Goal: Task Accomplishment & Management: Manage account settings

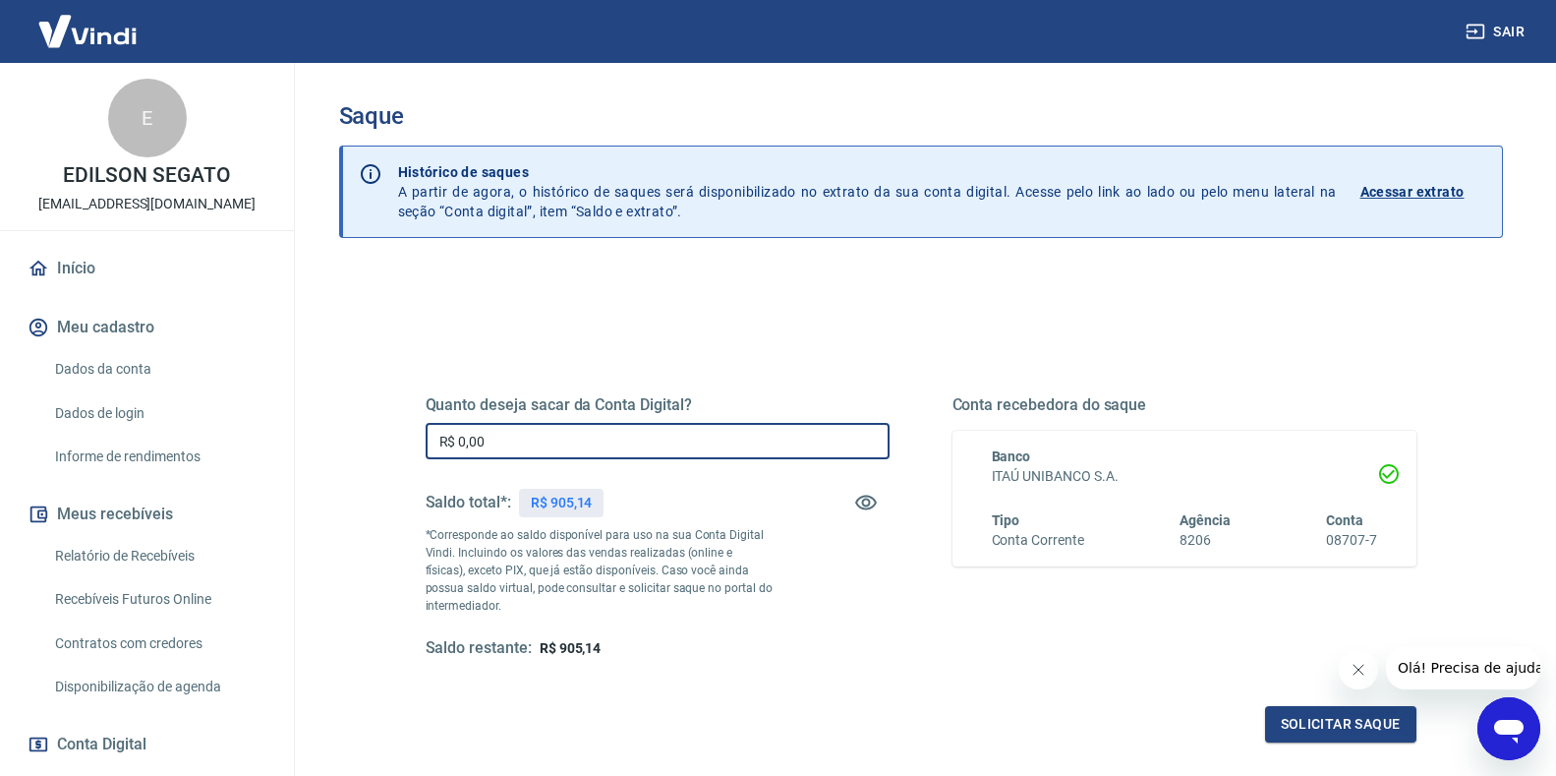
click at [540, 439] on input "R$ 0,00" at bounding box center [658, 441] width 464 height 36
type input "R$ 905,14"
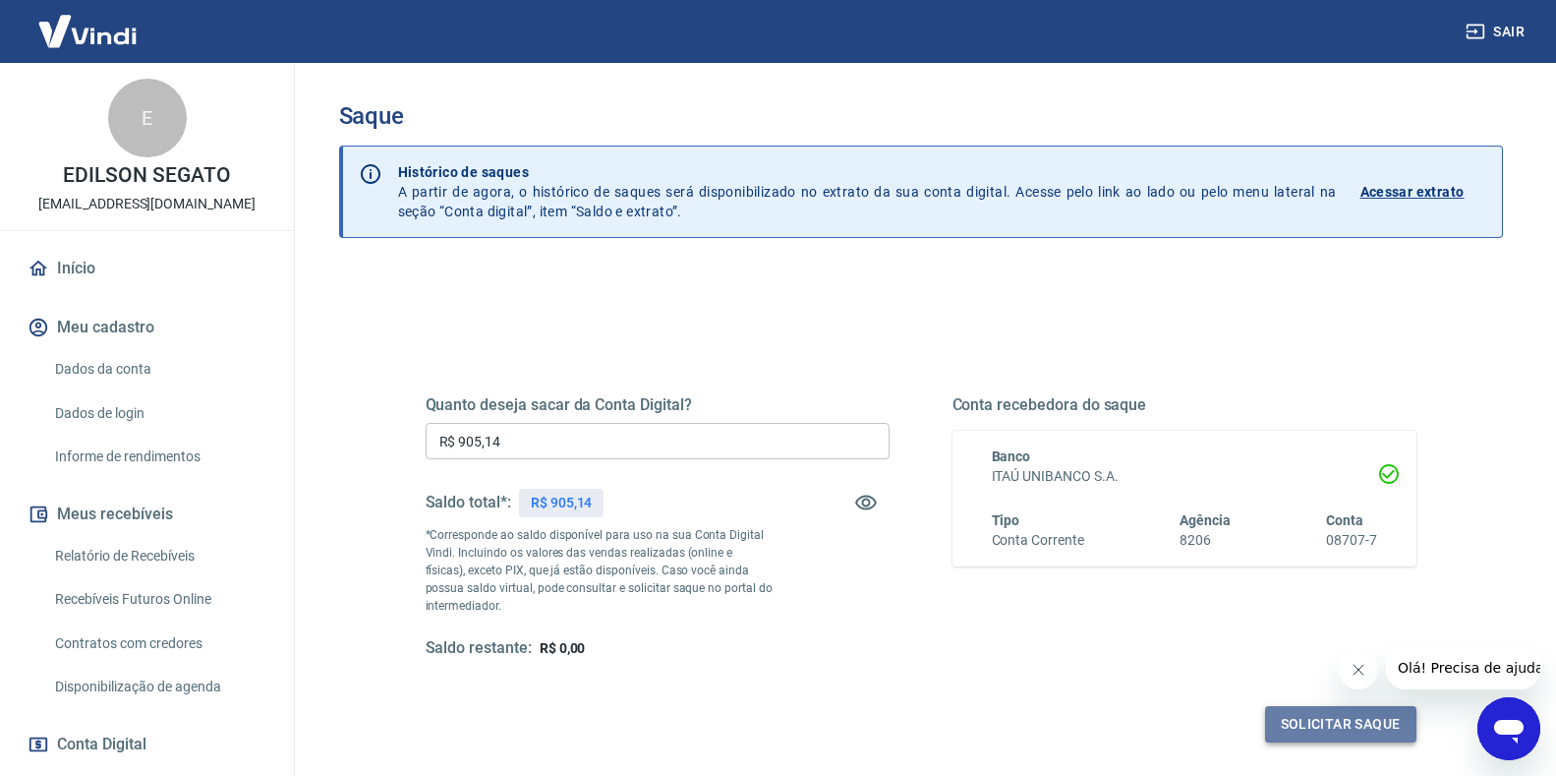
click at [1343, 732] on button "Solicitar saque" at bounding box center [1340, 724] width 151 height 36
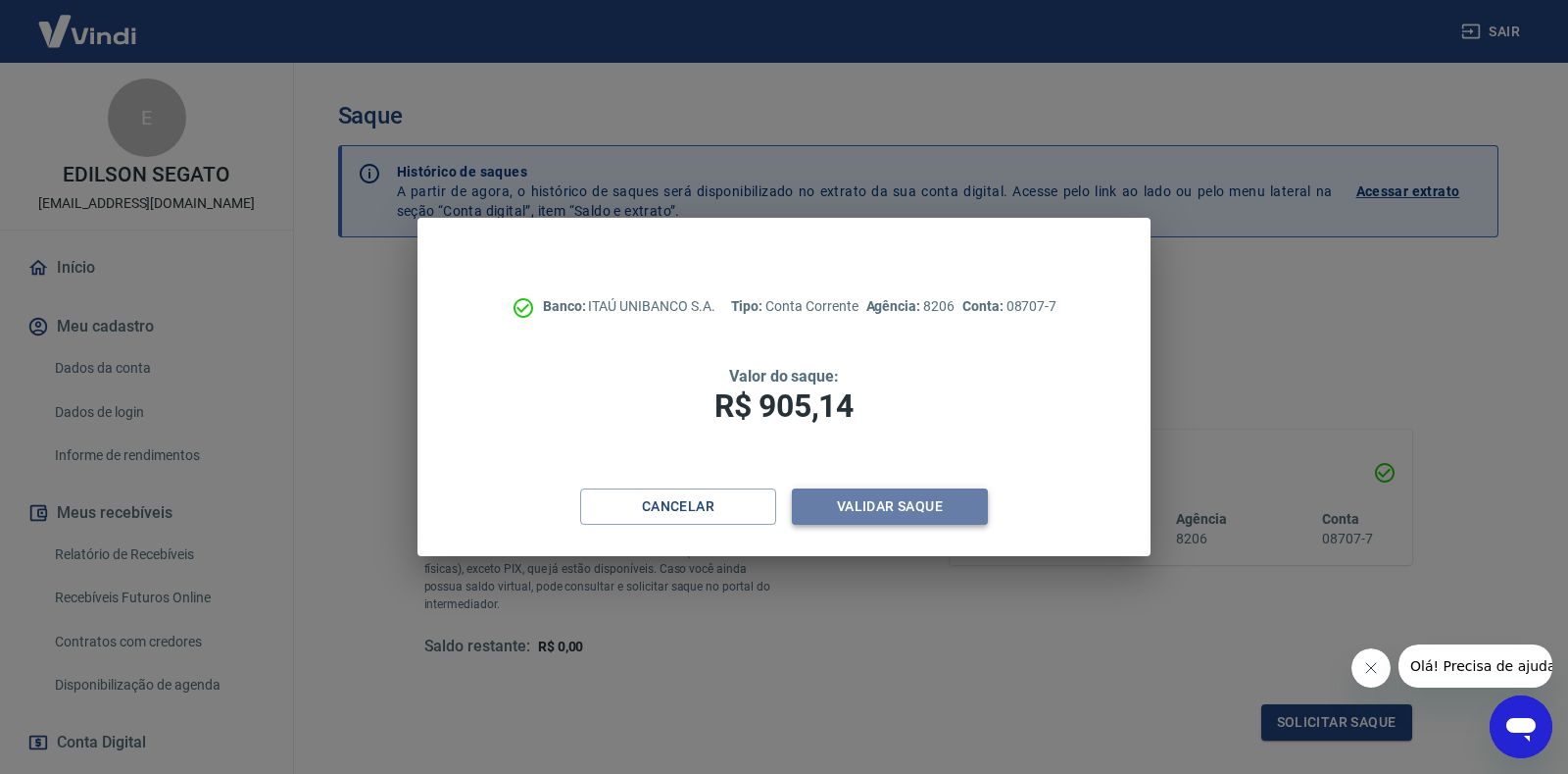
click at [908, 509] on button "Validar saque" at bounding box center [889, 507] width 196 height 36
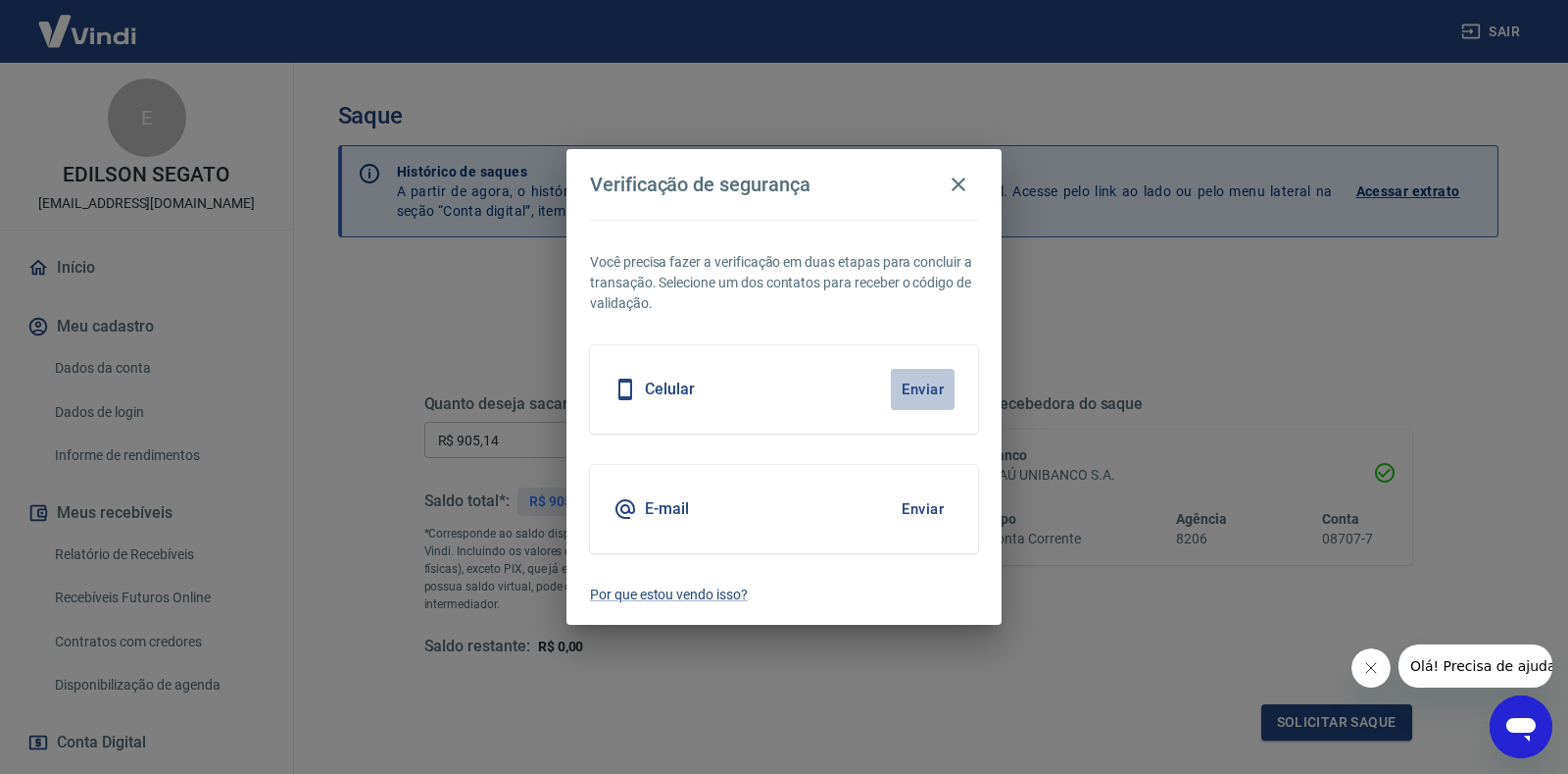
click at [909, 385] on button "Enviar" at bounding box center [923, 389] width 64 height 41
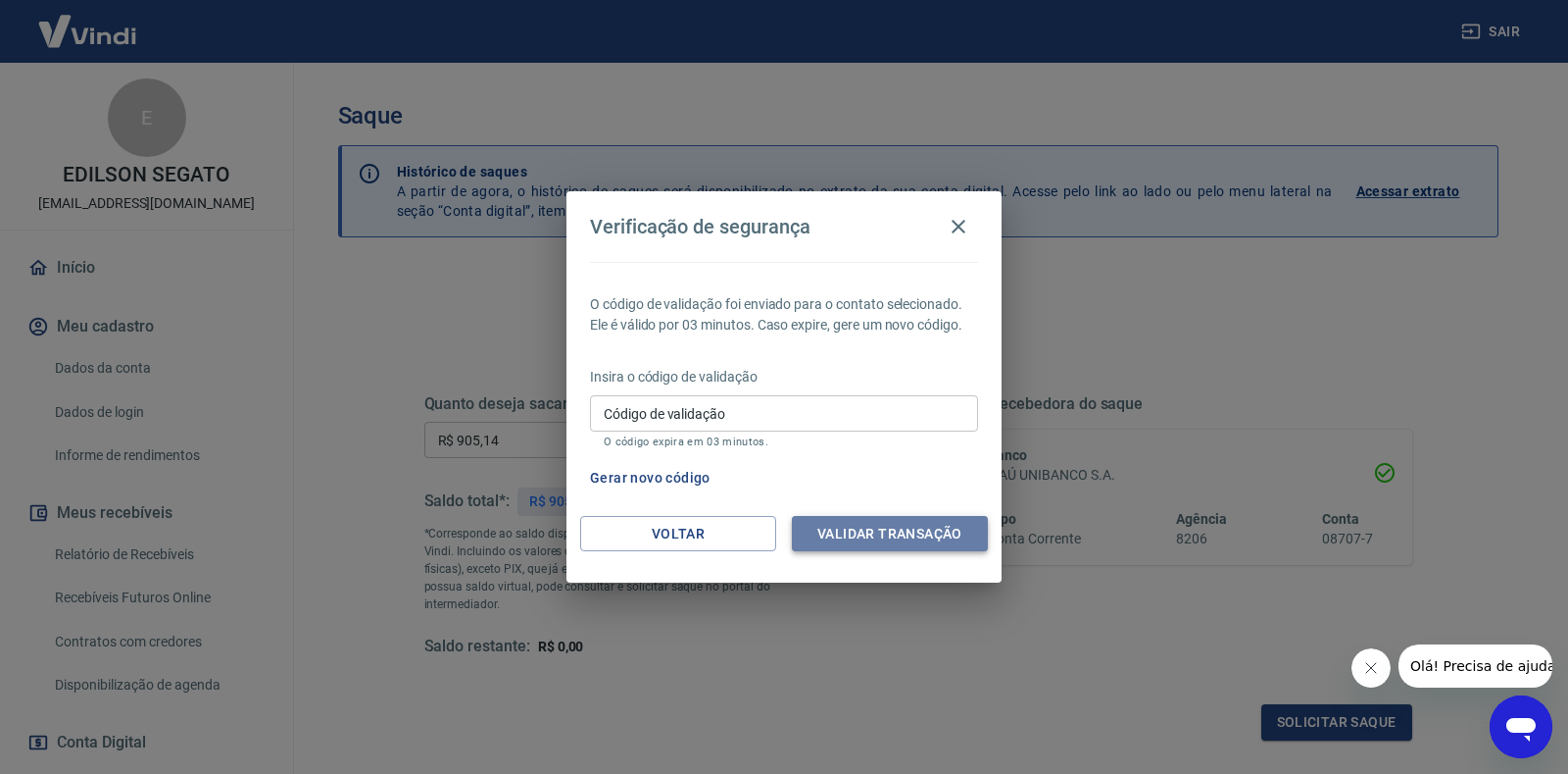
click at [897, 538] on button "Validar transação" at bounding box center [889, 534] width 196 height 36
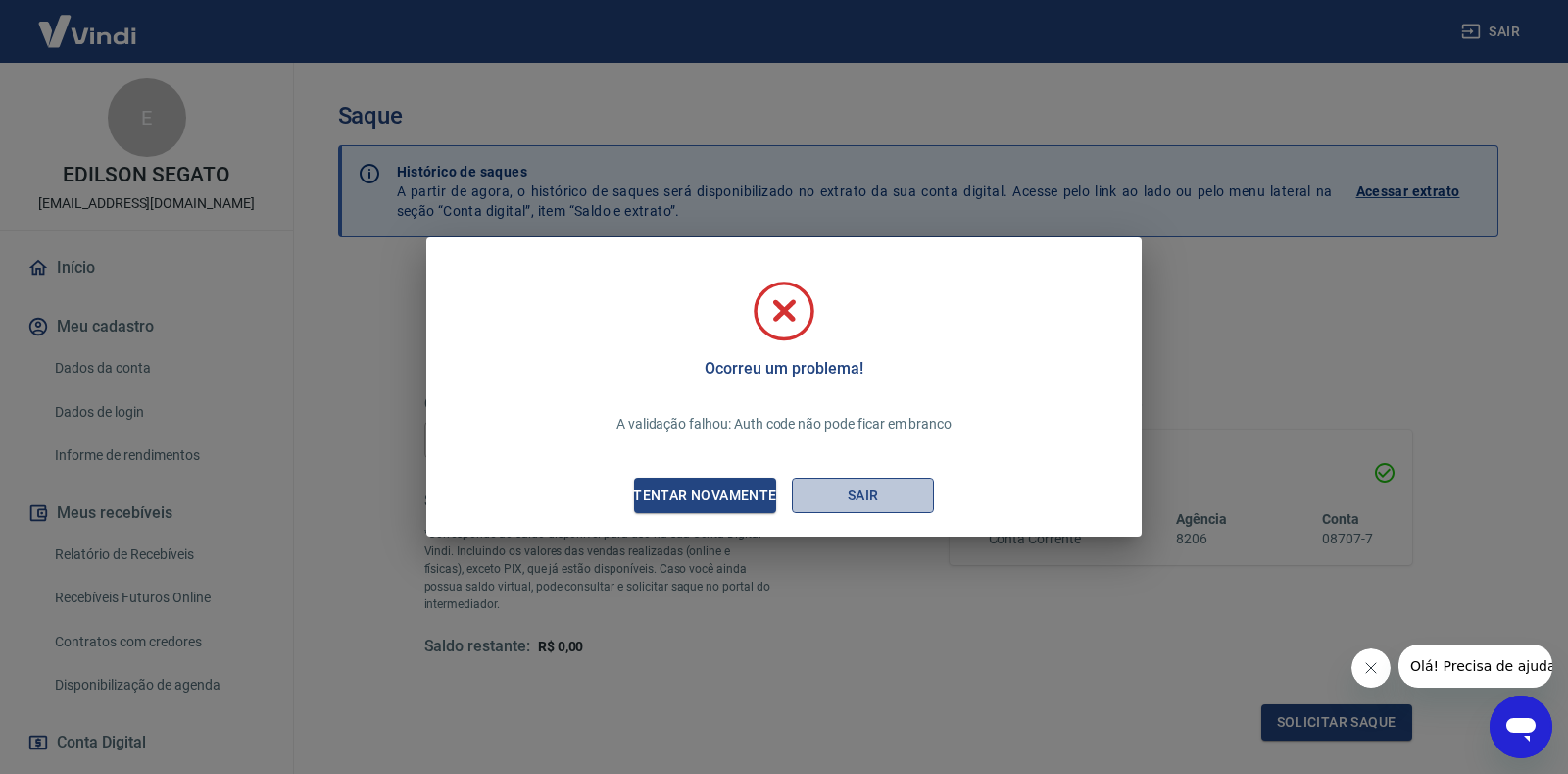
click at [859, 494] on button "Sair" at bounding box center [862, 496] width 143 height 36
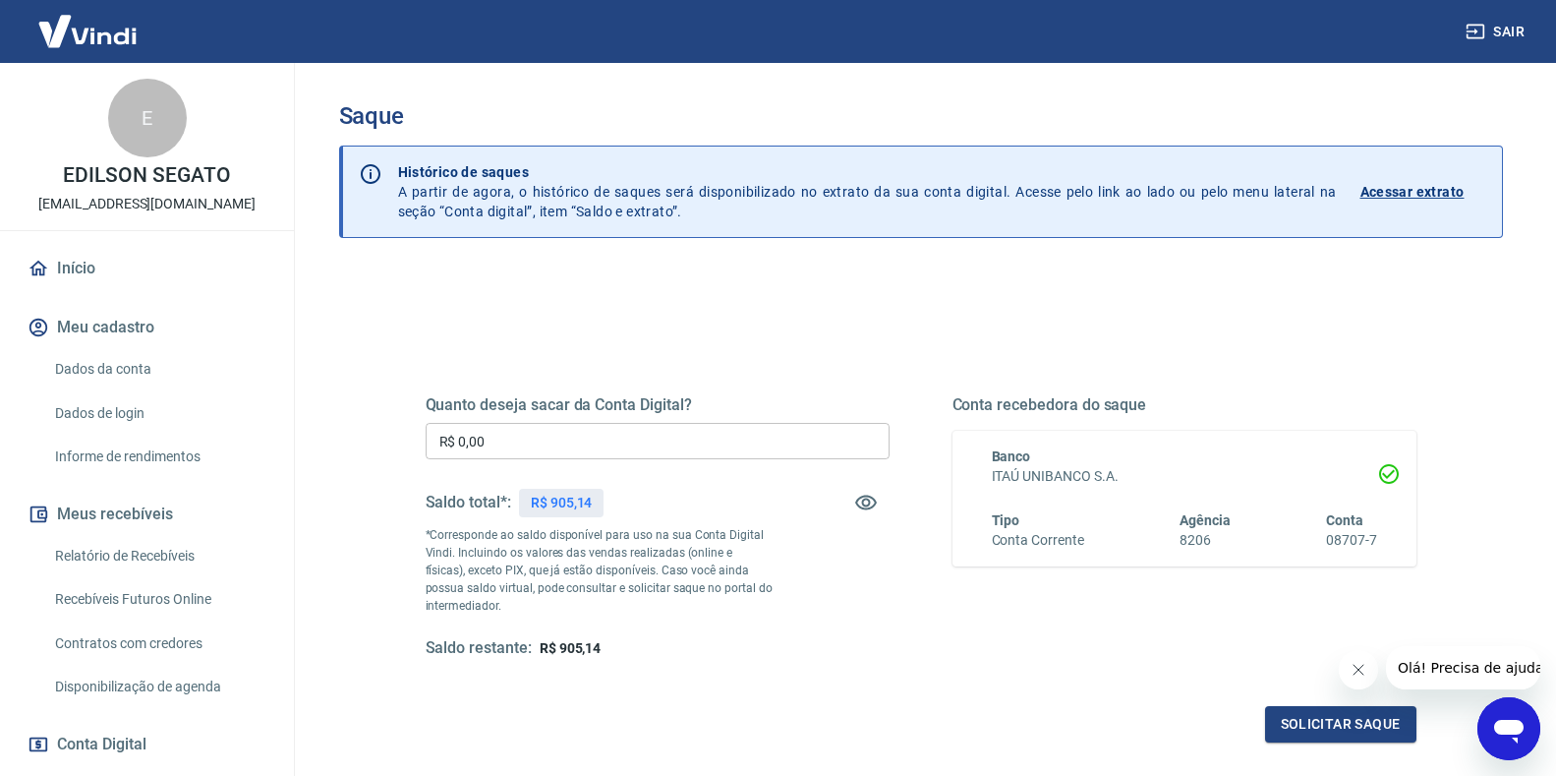
click at [578, 443] on input "R$ 0,00" at bounding box center [658, 441] width 464 height 36
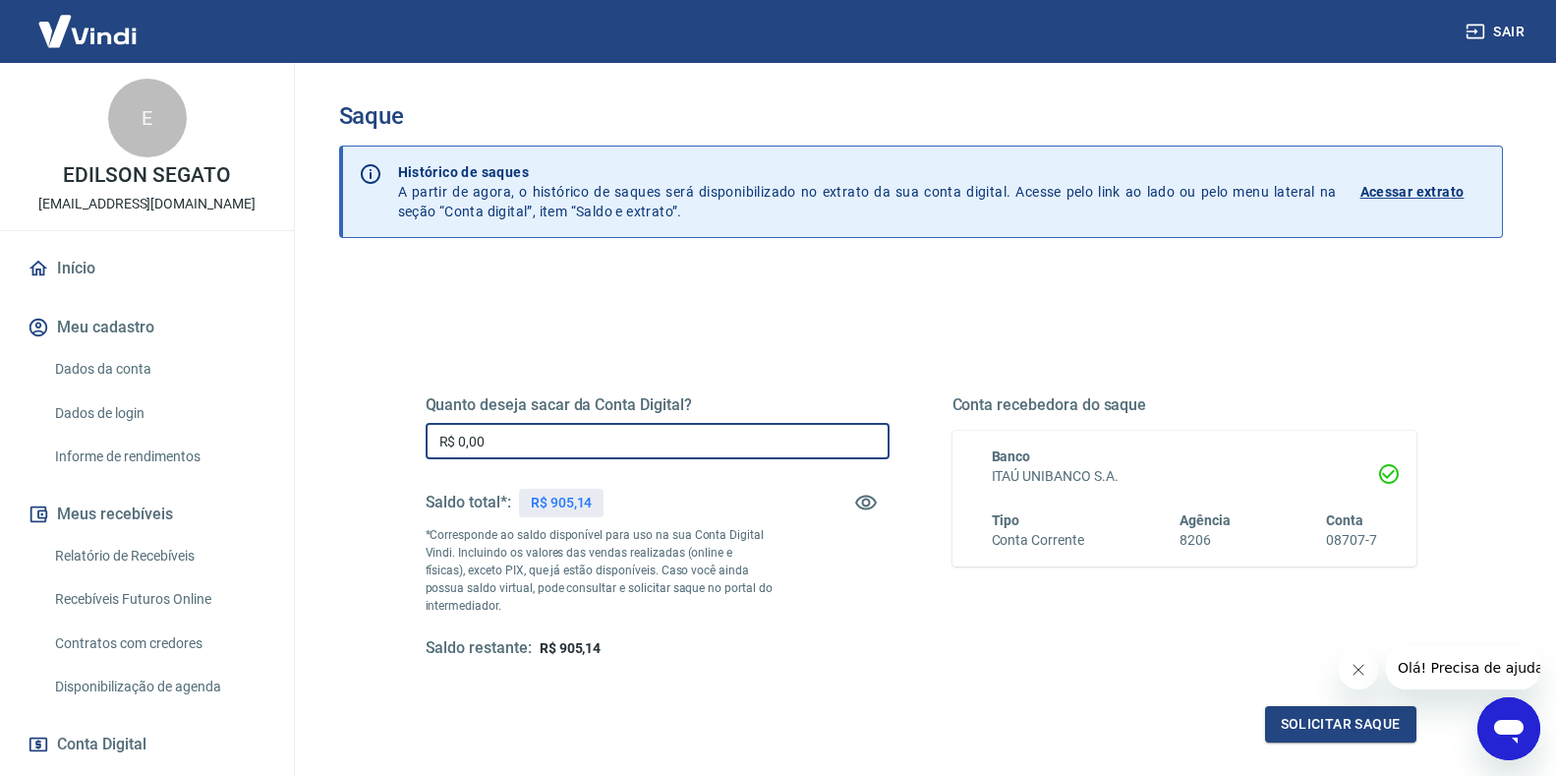
click at [543, 441] on input "R$ 0,00" at bounding box center [658, 441] width 464 height 36
type input "R$ 905,14"
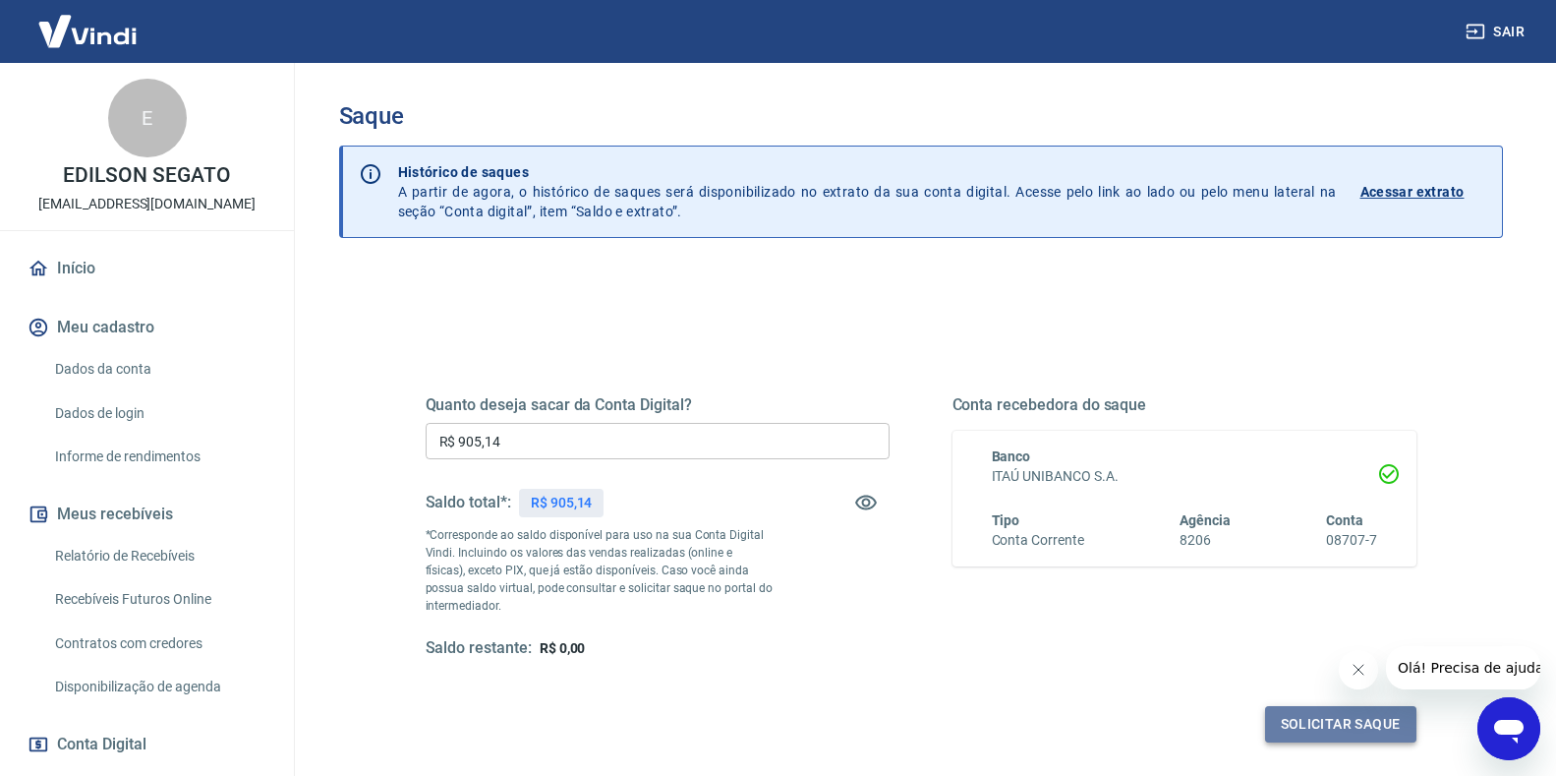
click at [1352, 731] on button "Solicitar saque" at bounding box center [1340, 724] width 151 height 36
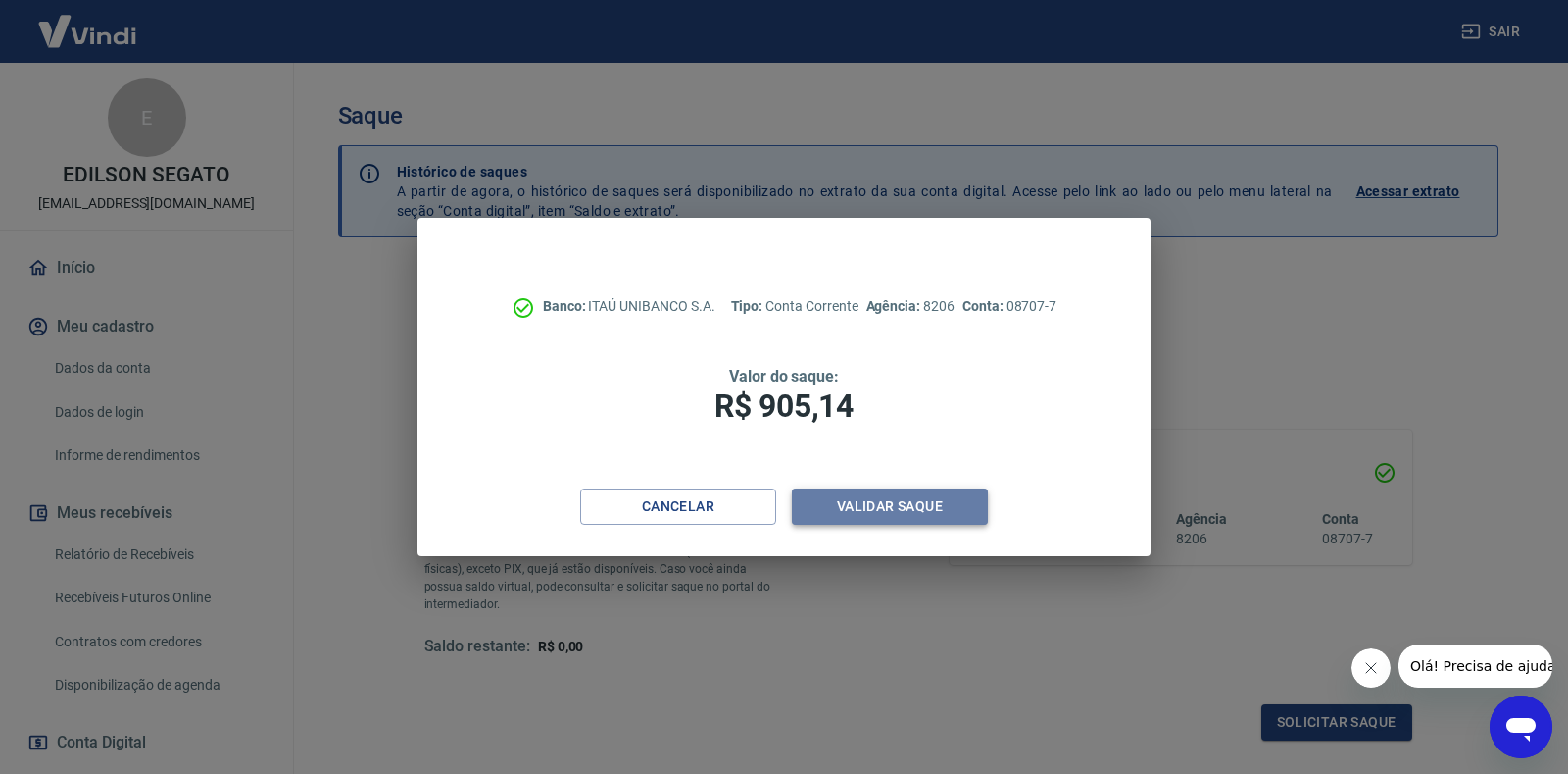
click at [906, 507] on button "Validar saque" at bounding box center [889, 507] width 196 height 36
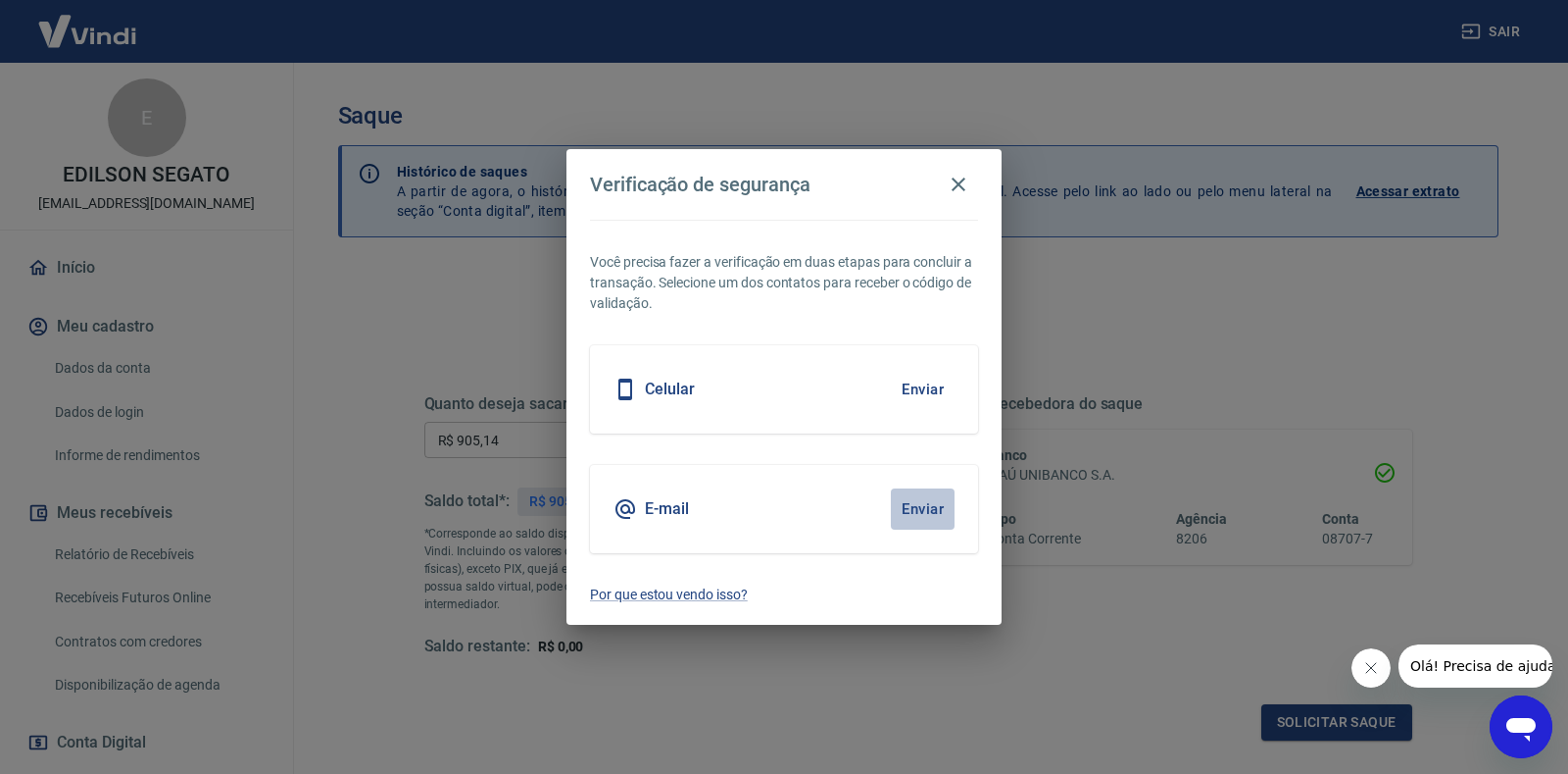
click at [912, 504] on button "Enviar" at bounding box center [923, 509] width 64 height 41
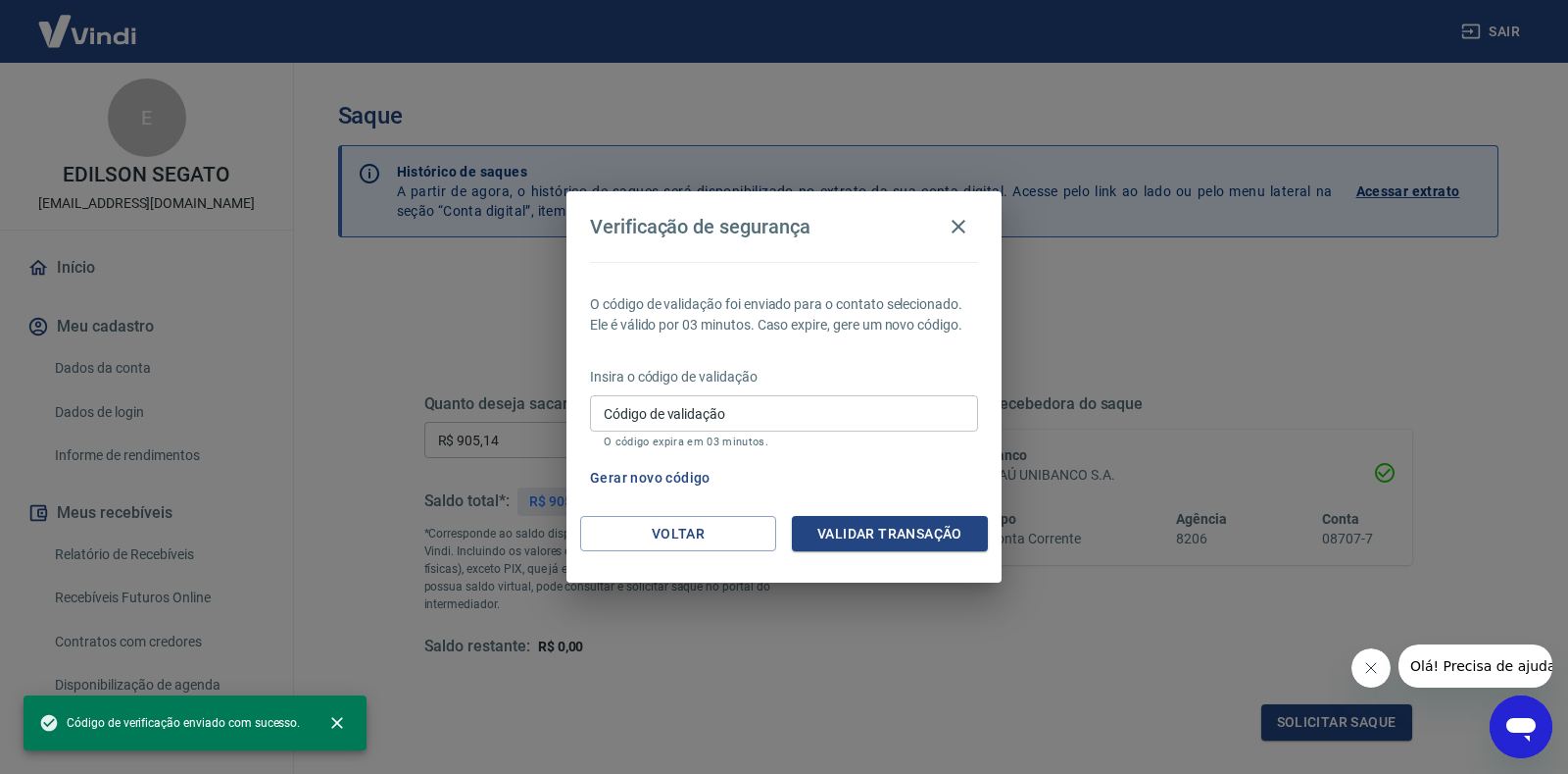
click at [756, 421] on input "Código de validação" at bounding box center [784, 413] width 388 height 36
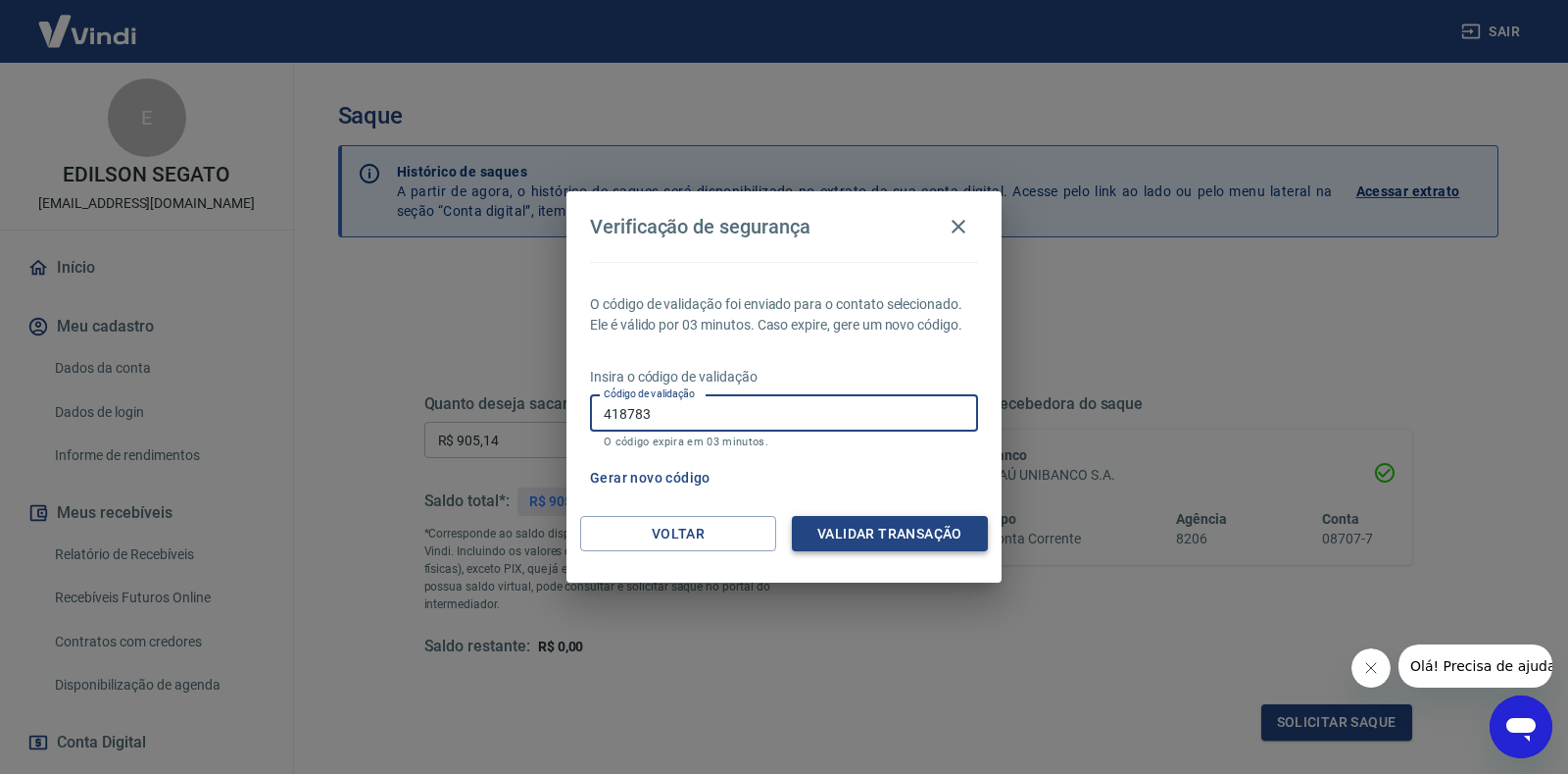
type input "418783"
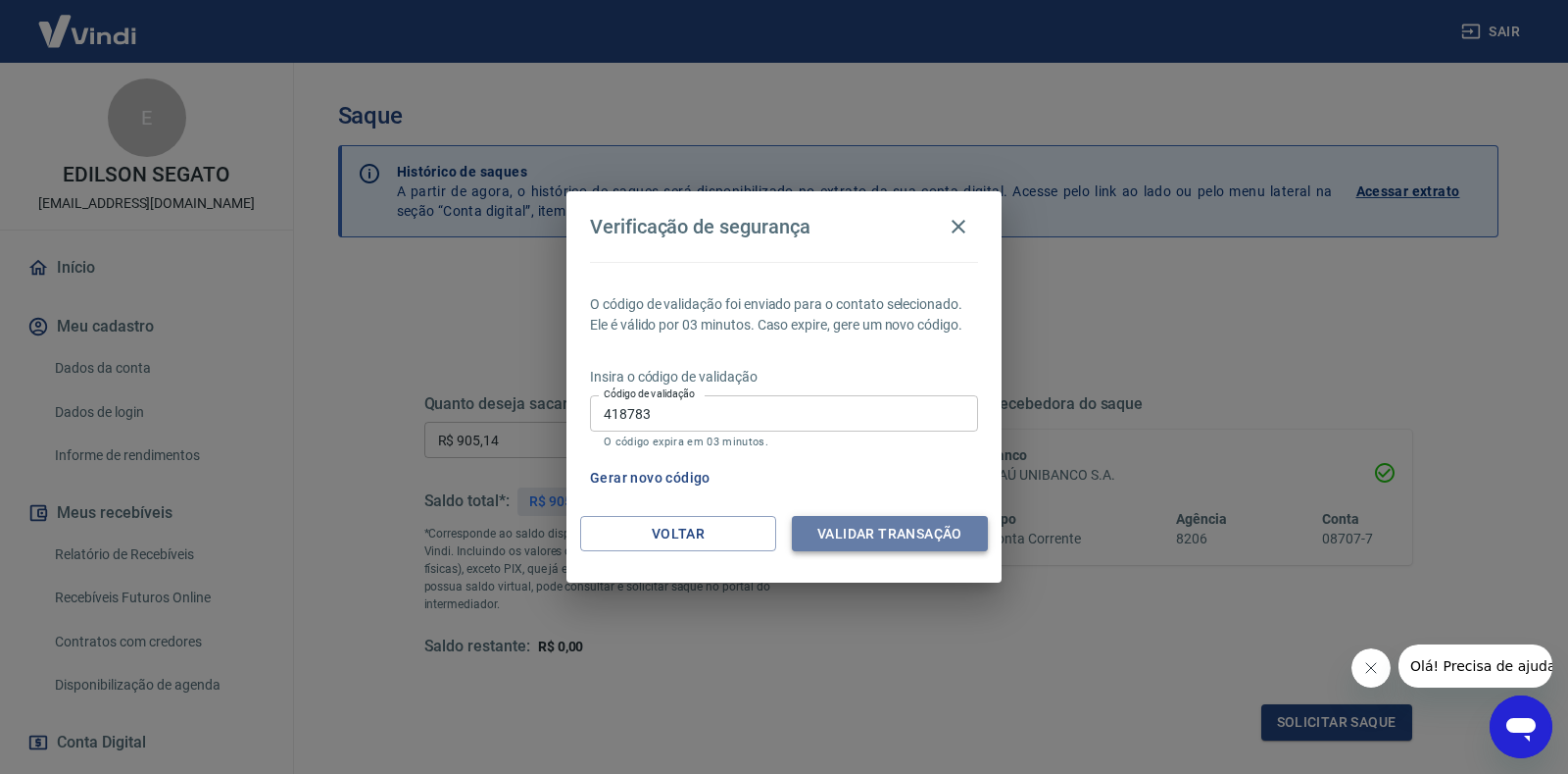
click at [839, 543] on button "Validar transação" at bounding box center [889, 534] width 196 height 36
